Goal: Navigation & Orientation: Find specific page/section

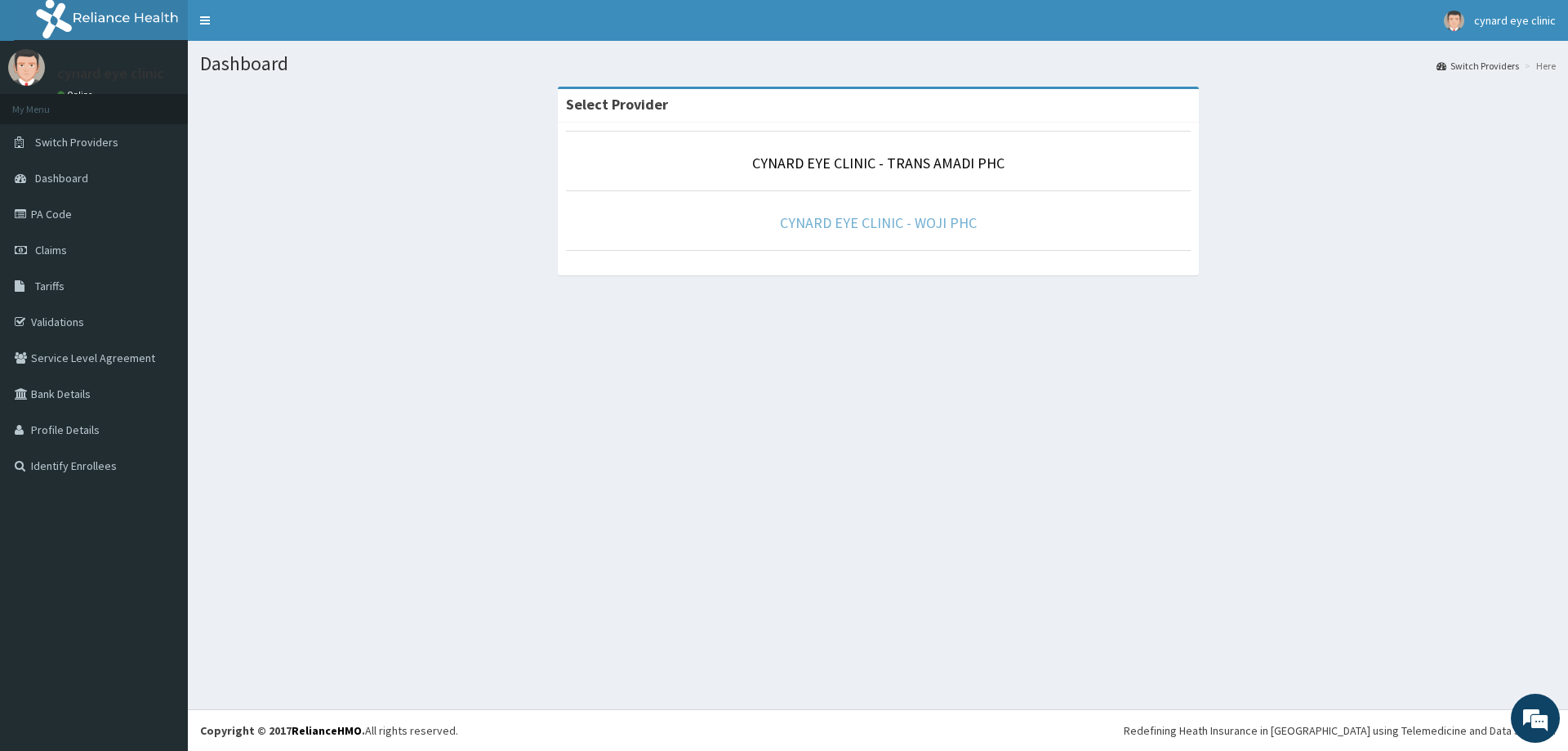
click at [901, 220] on link "CYNARD EYE CLINIC - WOJI PHC" at bounding box center [878, 223] width 197 height 19
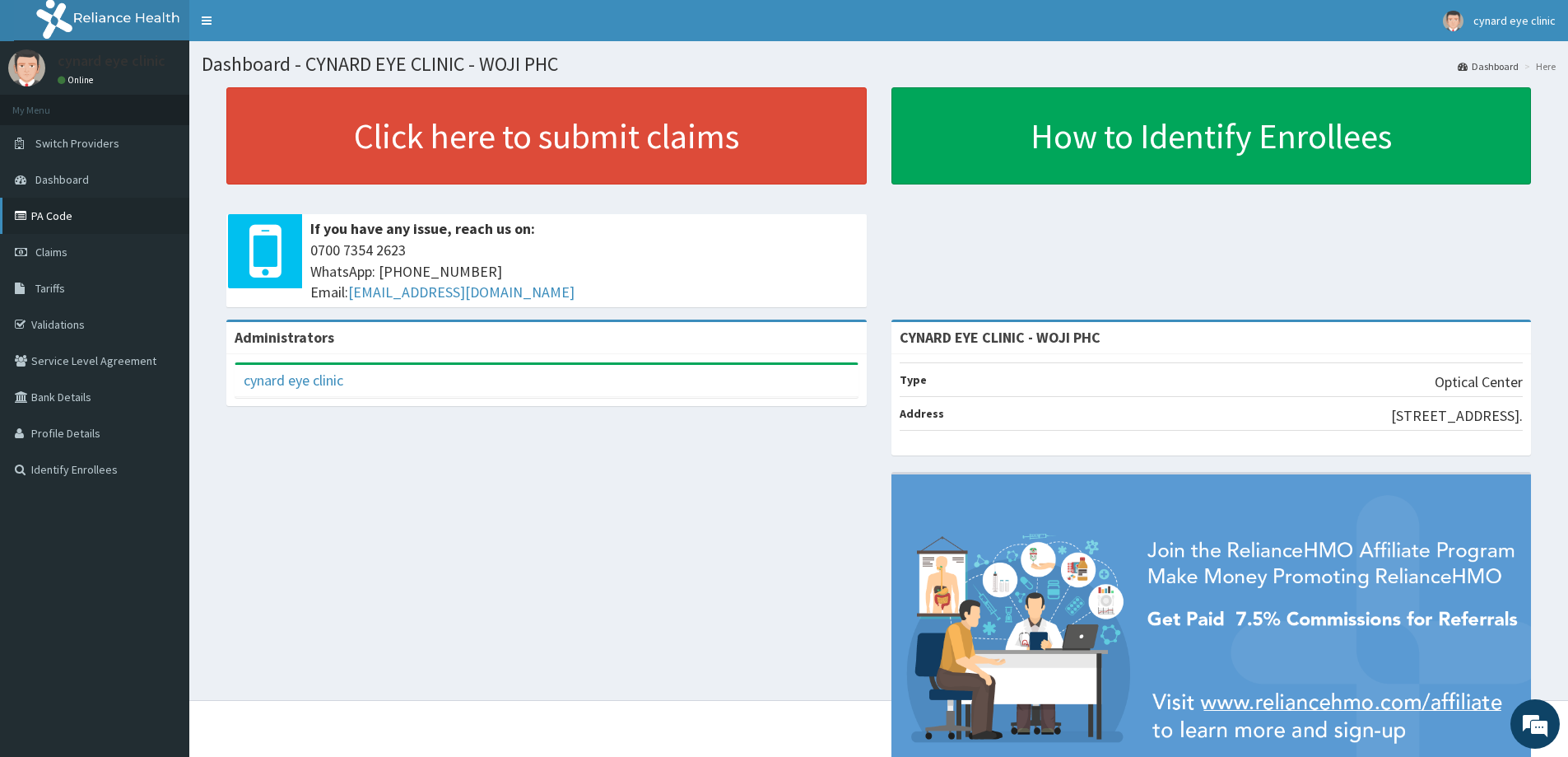
click at [39, 215] on link "PA Code" at bounding box center [94, 216] width 190 height 37
